Goal: Transaction & Acquisition: Purchase product/service

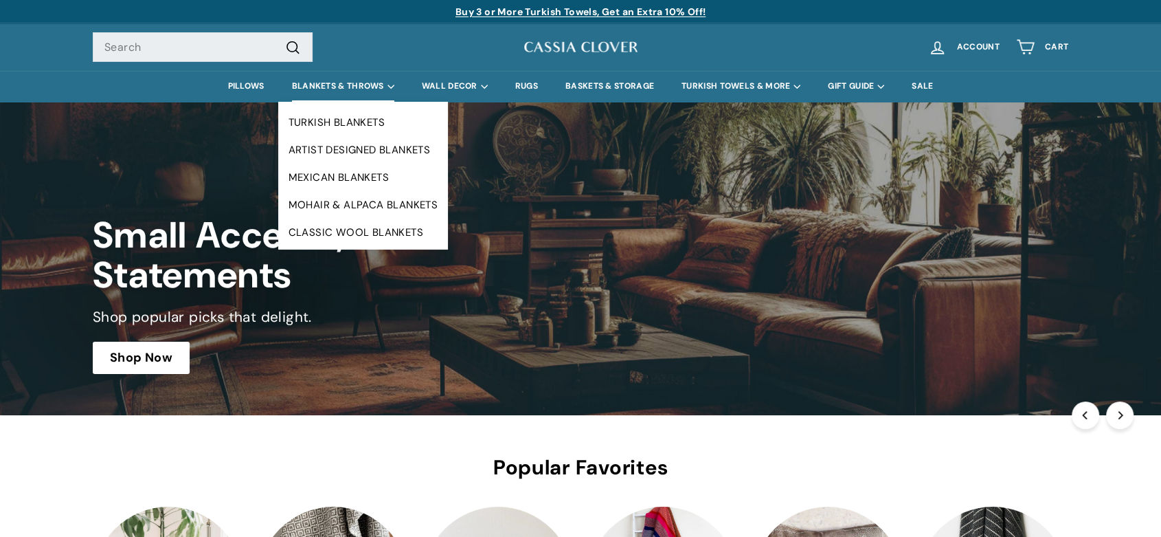
click at [331, 83] on summary "BLANKETS & THROWS" at bounding box center [343, 86] width 130 height 31
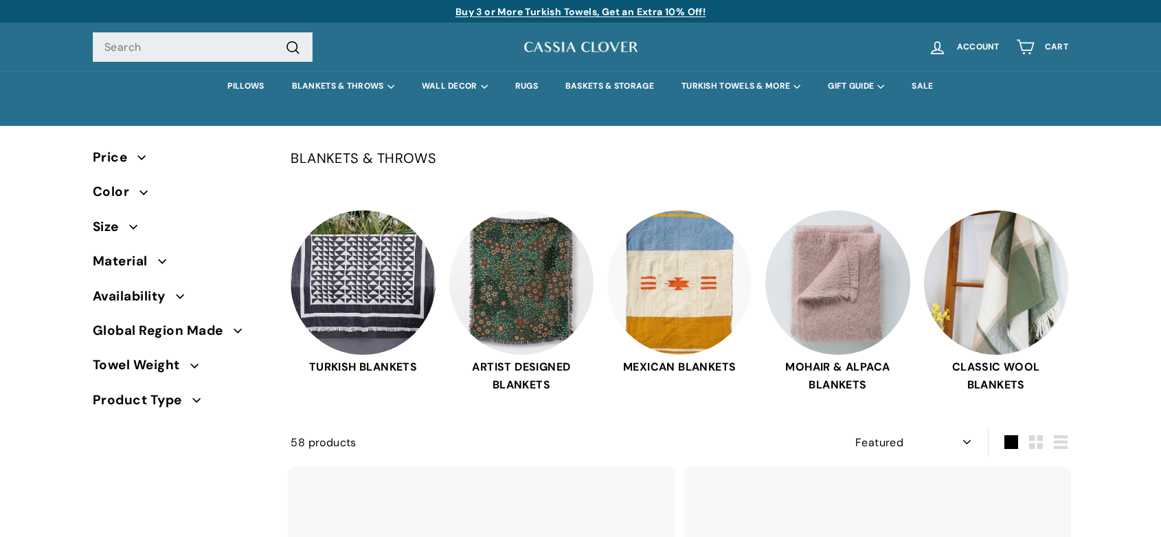
select select "manual"
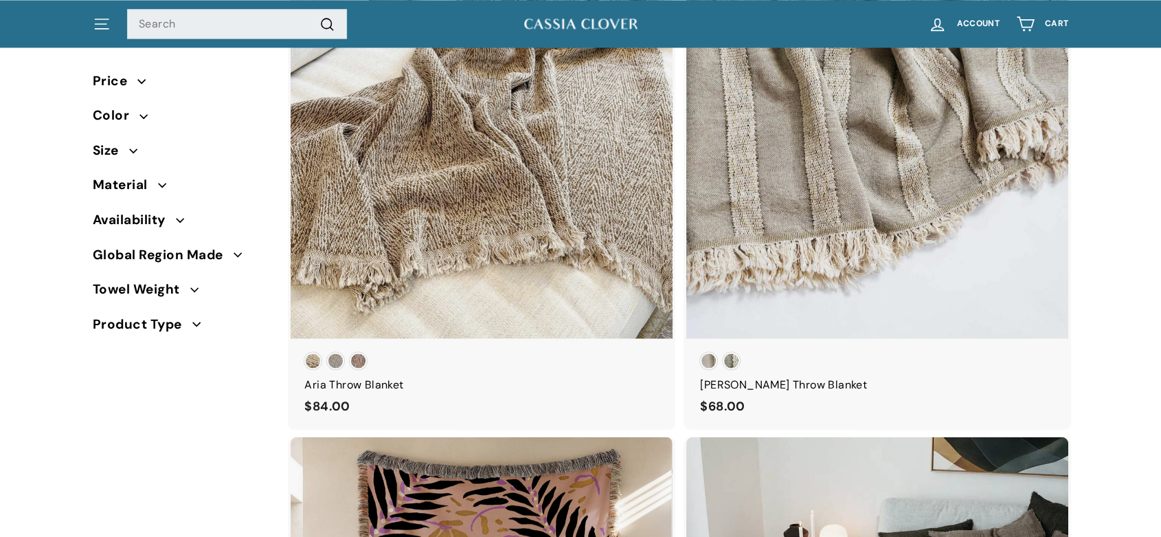
scroll to position [2202, 0]
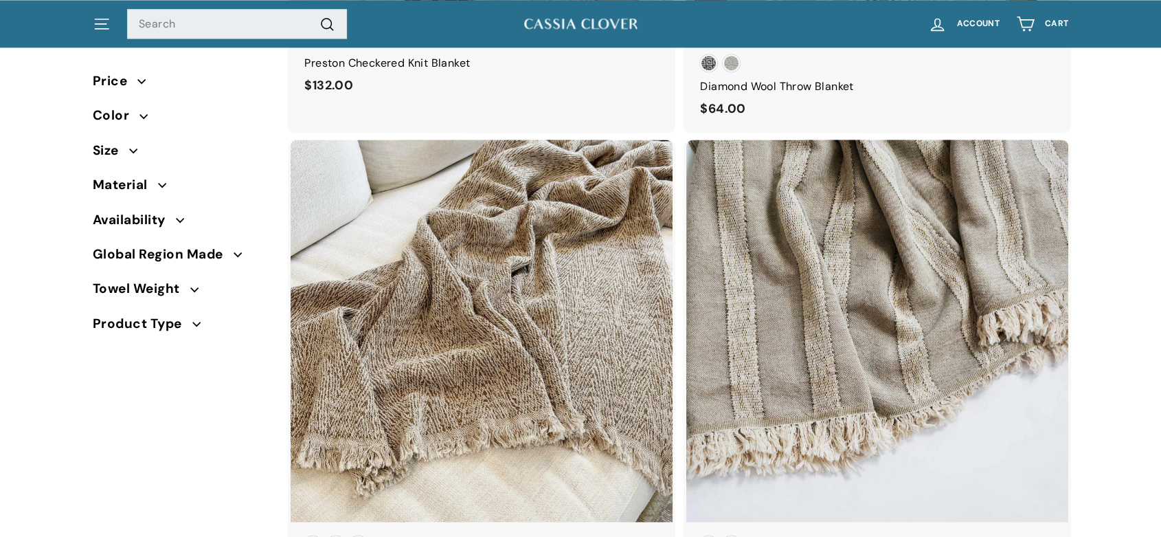
drag, startPoint x: 1170, startPoint y: 26, endPoint x: 1172, endPoint y: 133, distance: 106.5
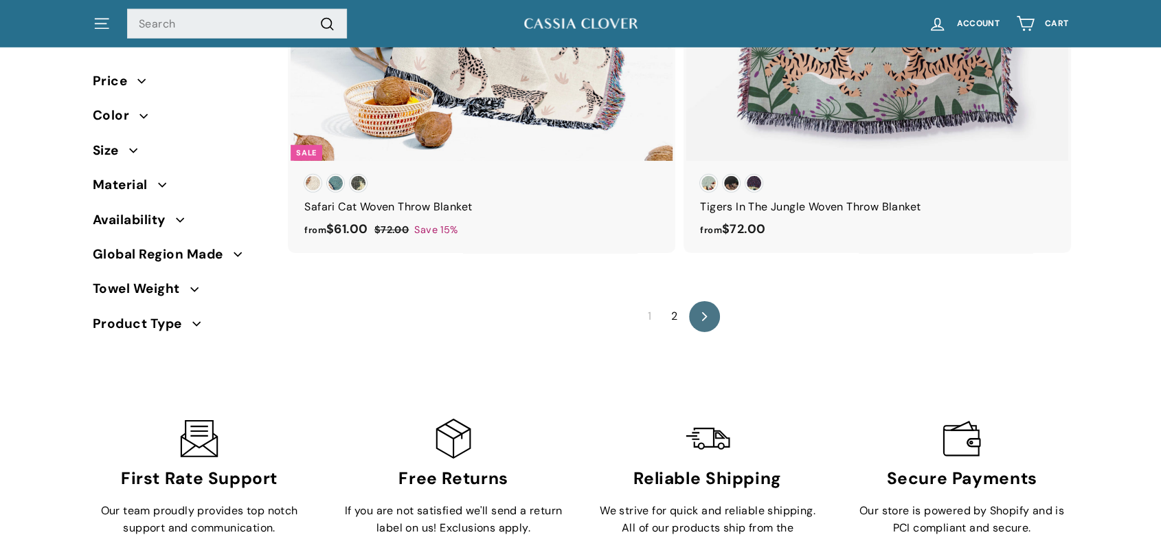
scroll to position [9648, 0]
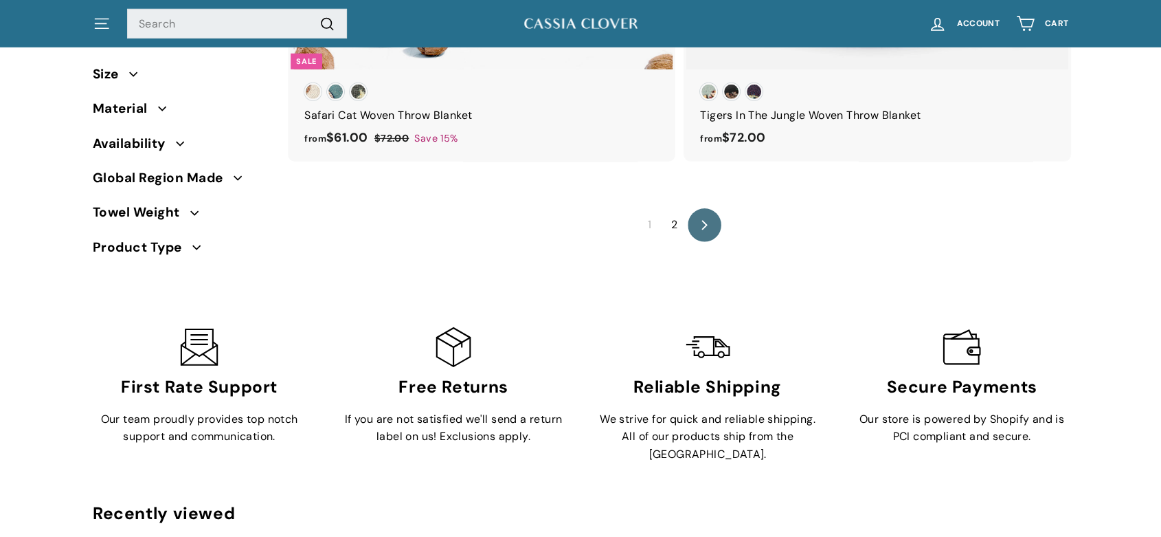
click at [704, 227] on icon at bounding box center [703, 225] width 5 height 10
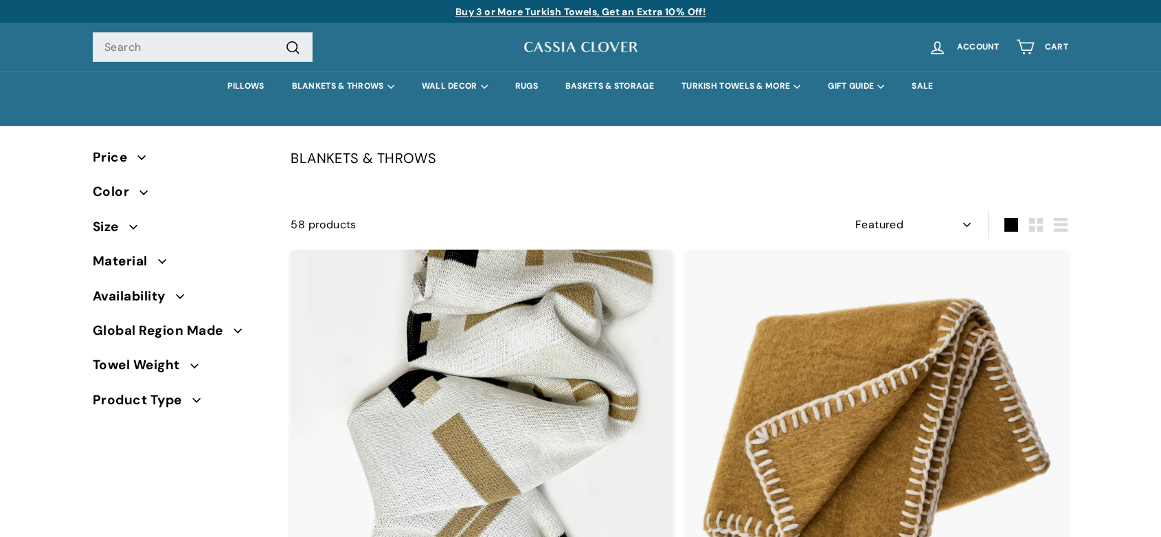
select select "manual"
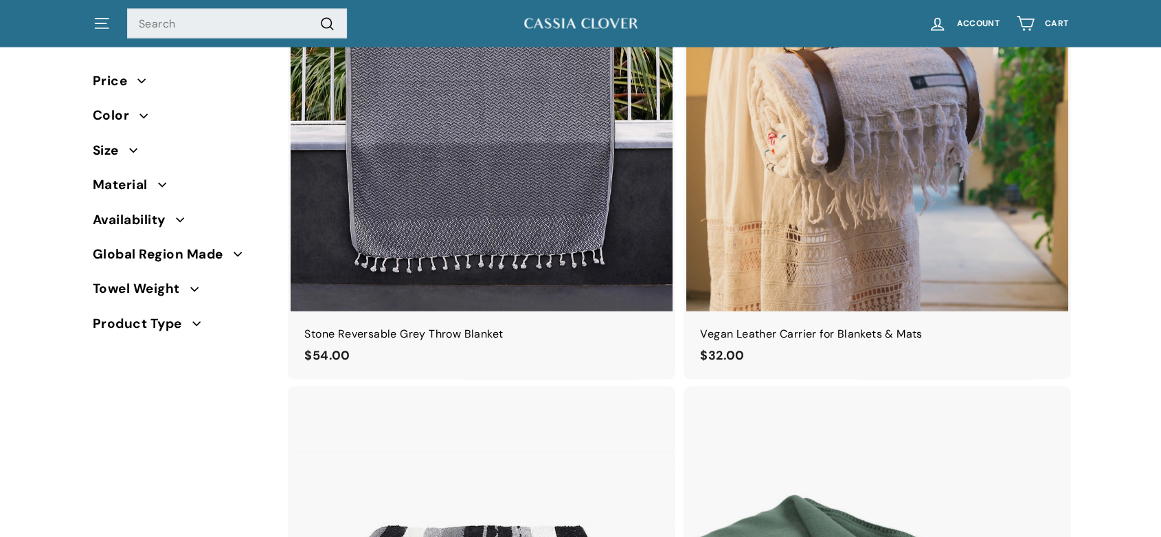
scroll to position [2958, 0]
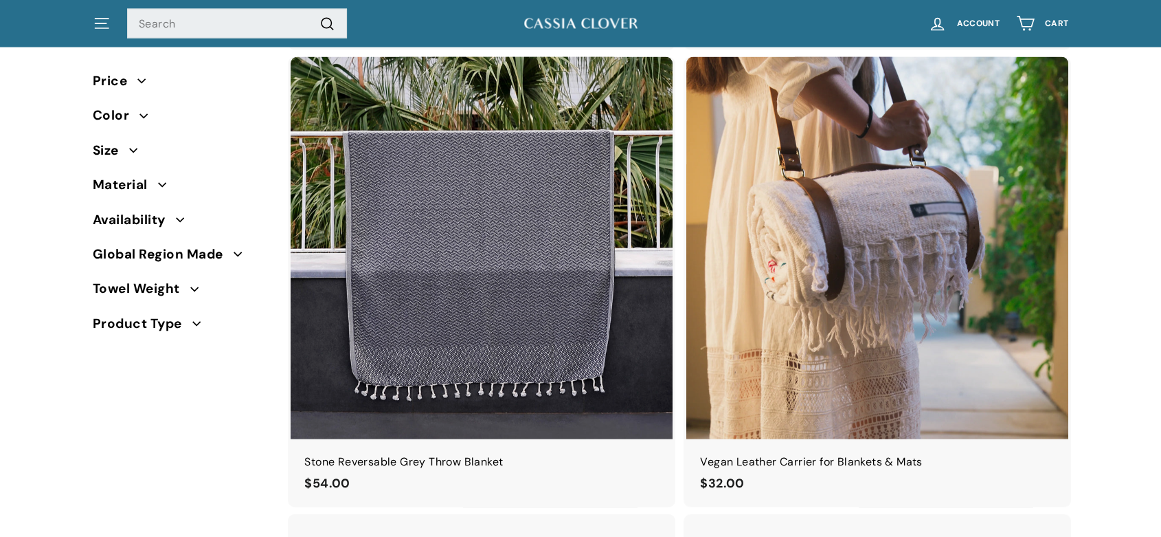
drag, startPoint x: 1171, startPoint y: 38, endPoint x: 1170, endPoint y: 328, distance: 290.6
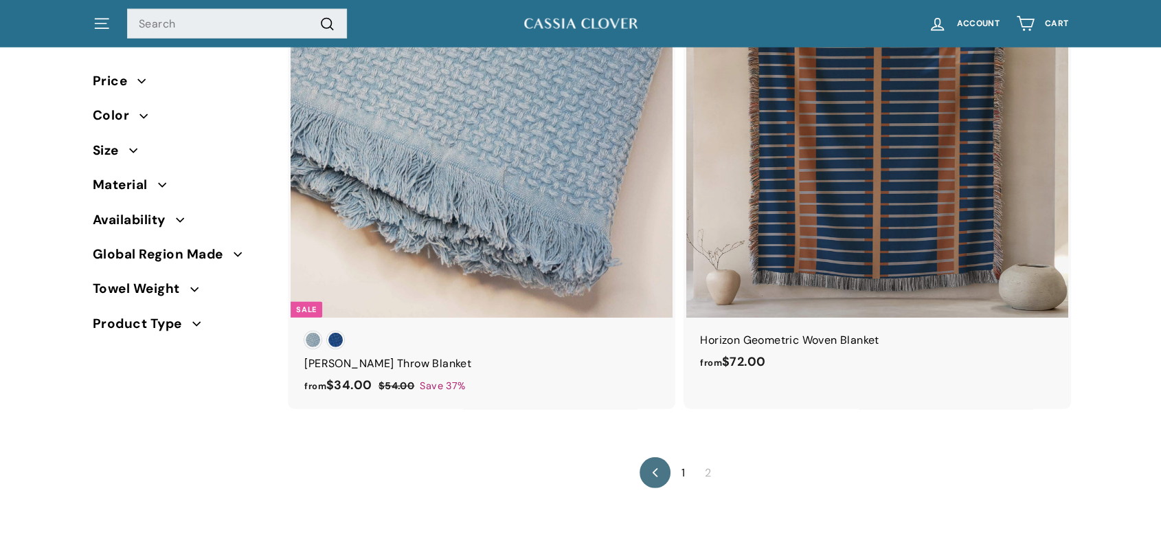
scroll to position [3953, 0]
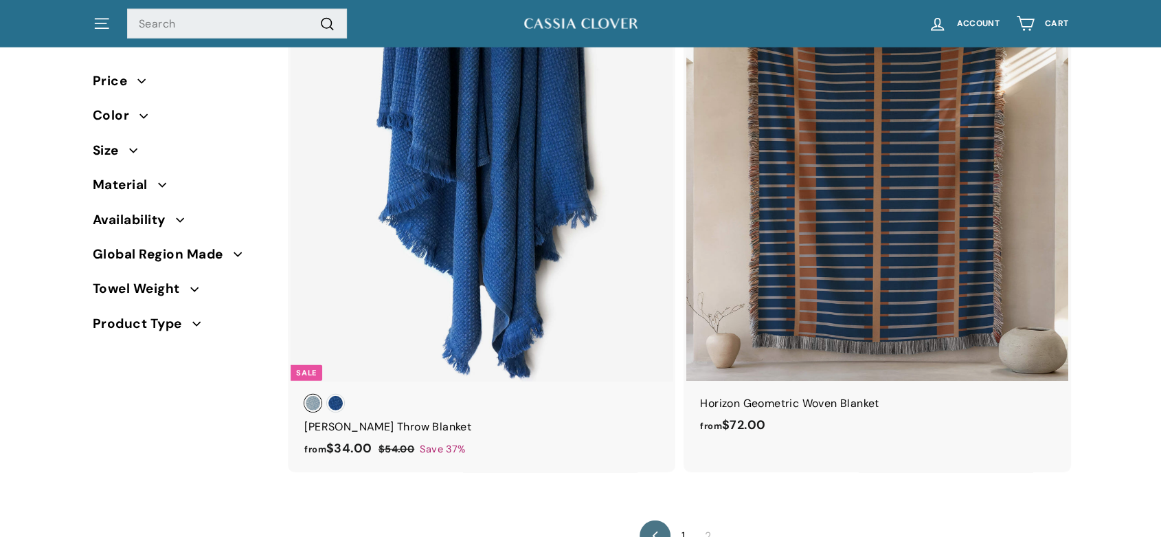
click at [470, 203] on div at bounding box center [481, 189] width 383 height 383
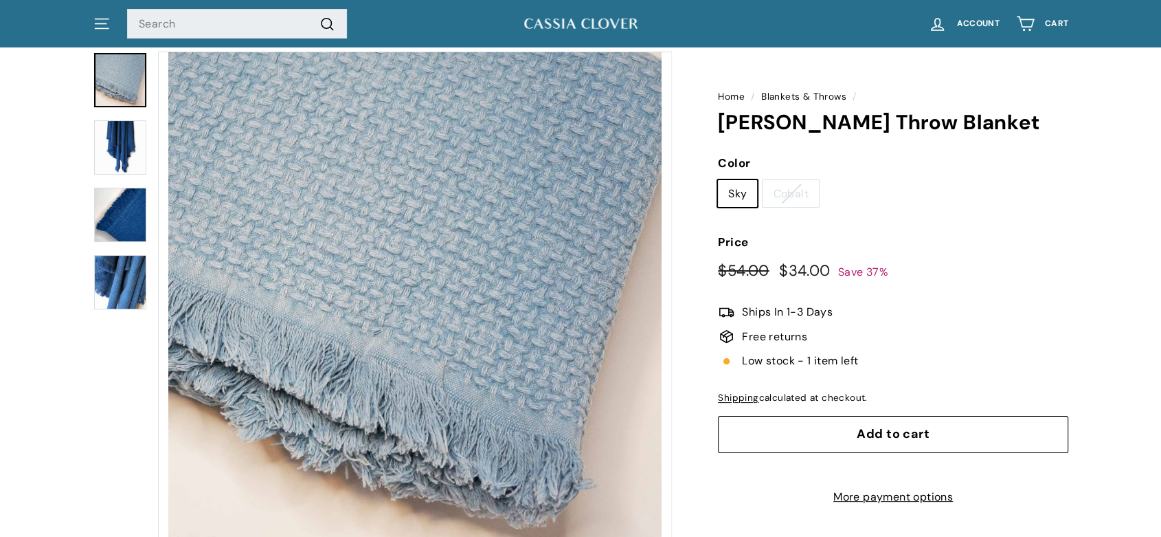
scroll to position [99, 0]
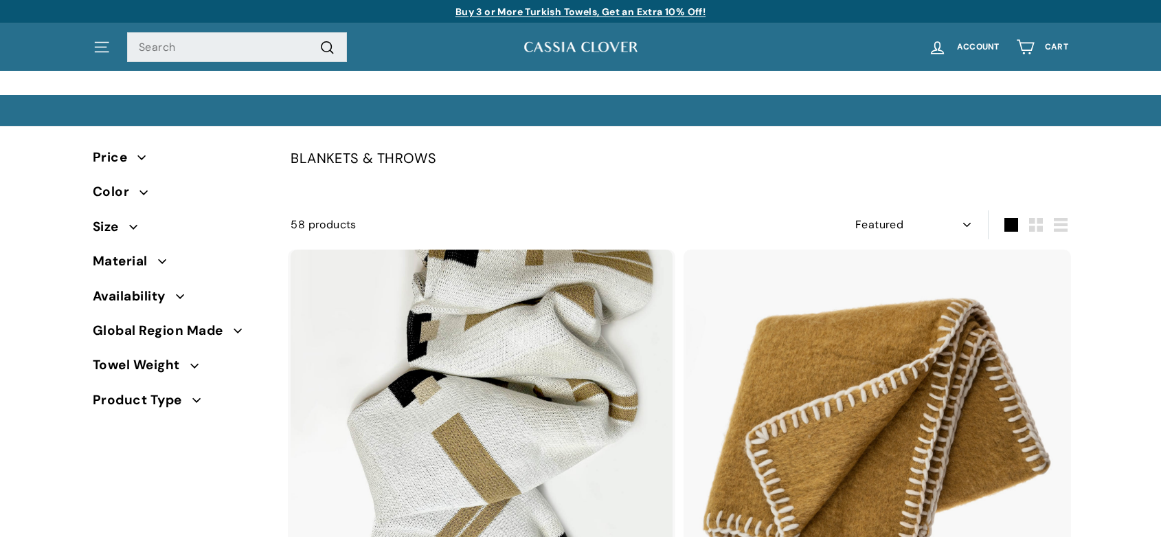
select select "manual"
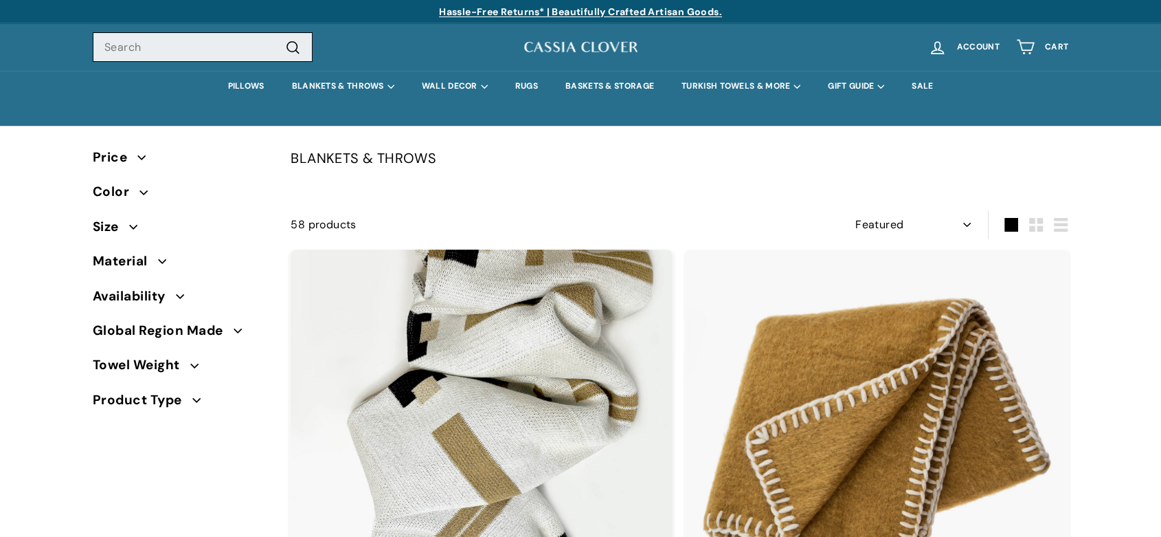
click at [211, 47] on input "Search" at bounding box center [203, 47] width 220 height 30
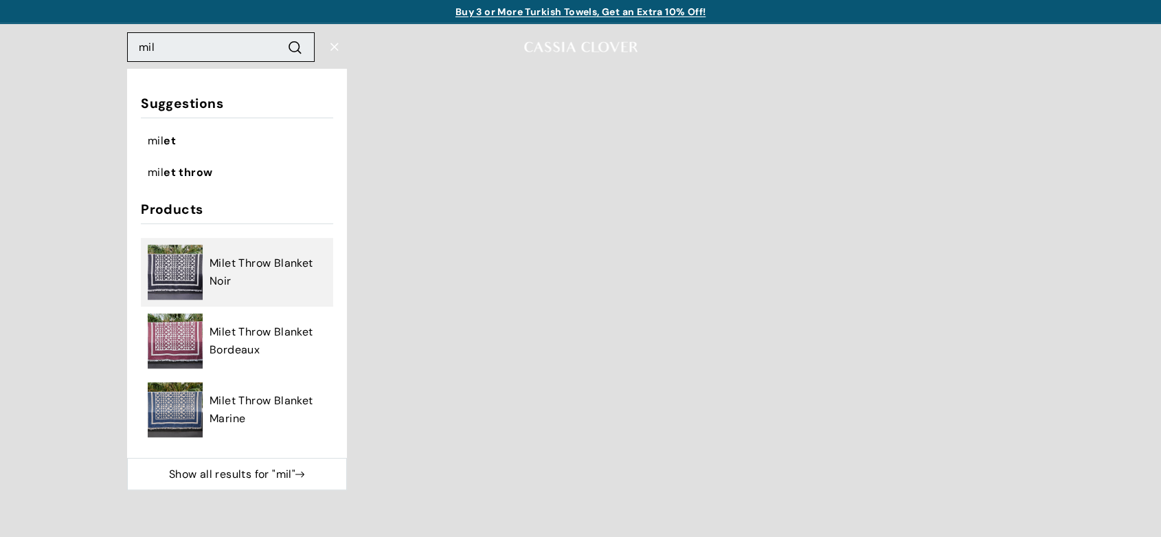
type input "mil"
click at [249, 263] on span "Milet Throw Blanket Noir" at bounding box center [268, 271] width 117 height 35
